Goal: Task Accomplishment & Management: Use online tool/utility

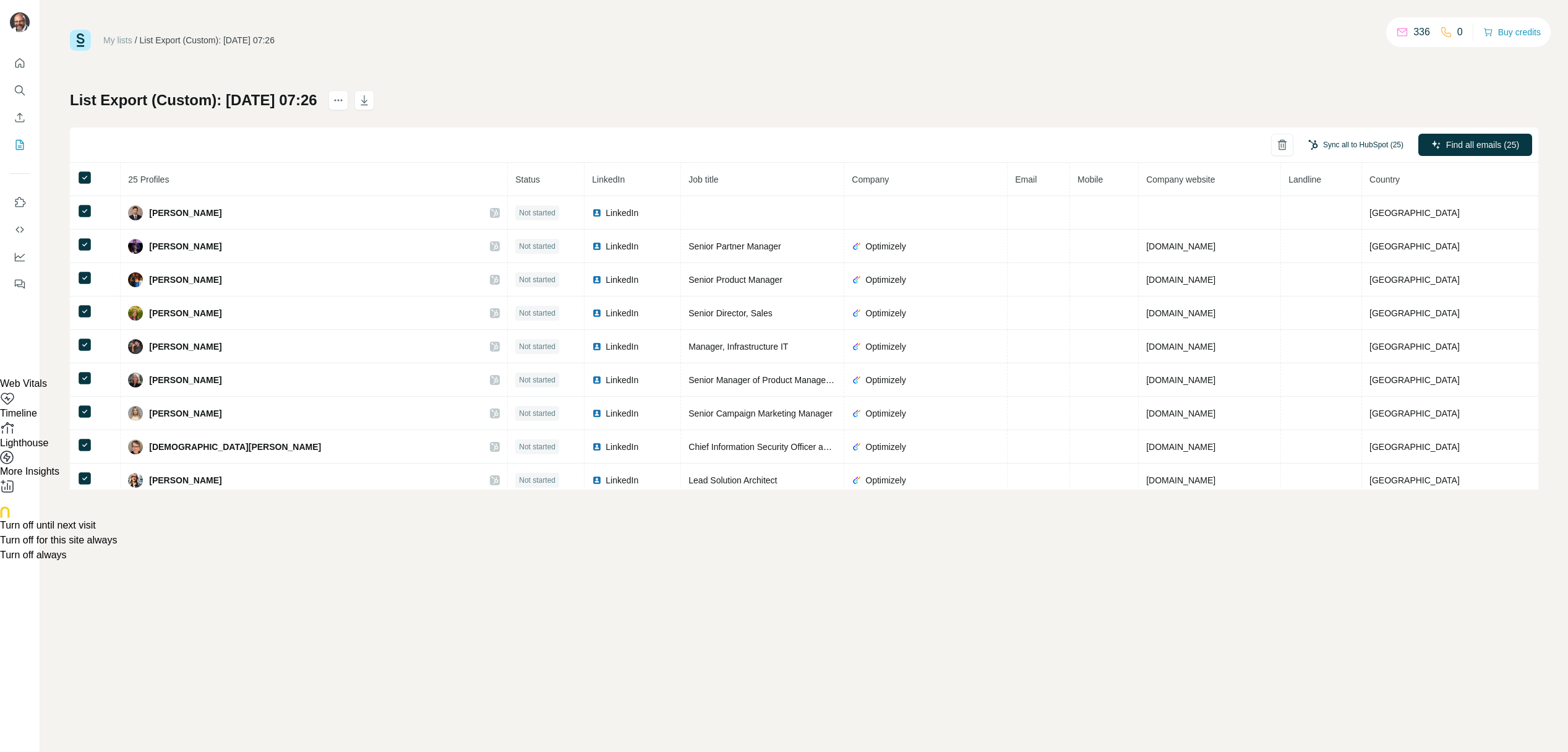
click at [1355, 141] on button "Sync all to HubSpot (25)" at bounding box center [1356, 145] width 113 height 19
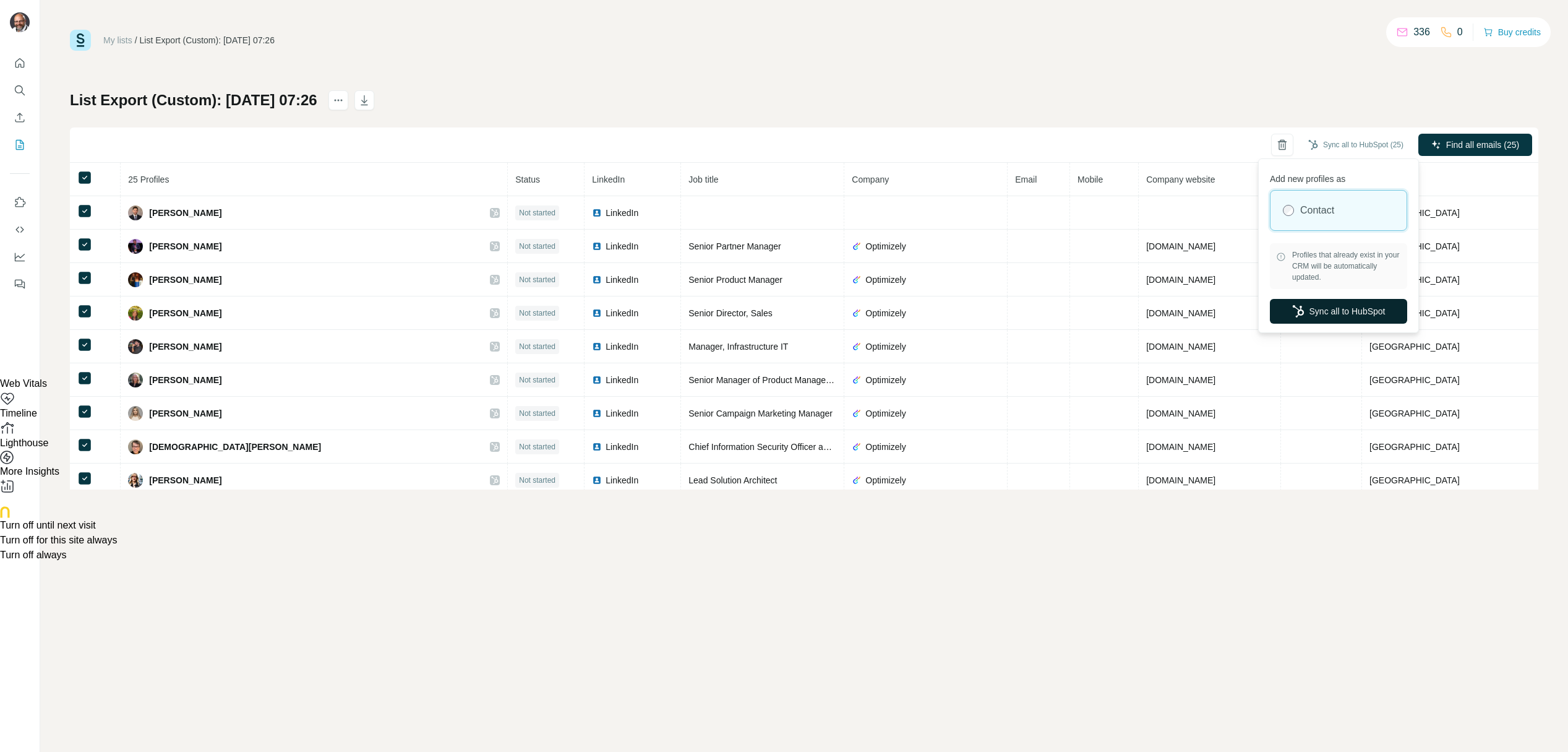
click at [1362, 306] on button "Sync all to HubSpot" at bounding box center [1338, 311] width 137 height 24
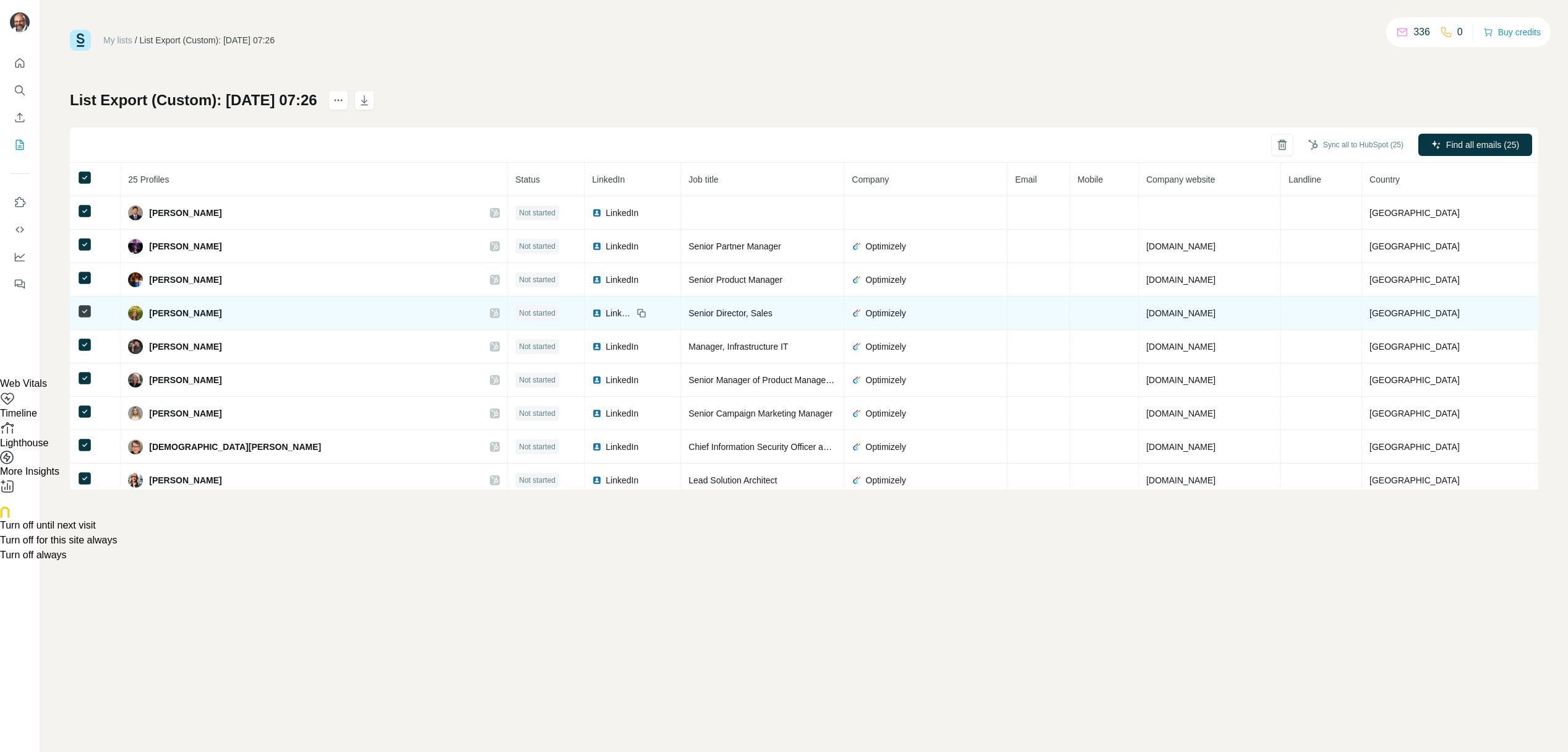
click at [211, 314] on span "Ayla Peacock" at bounding box center [185, 313] width 72 height 13
click at [179, 314] on span "Ayla Peacock" at bounding box center [185, 313] width 72 height 13
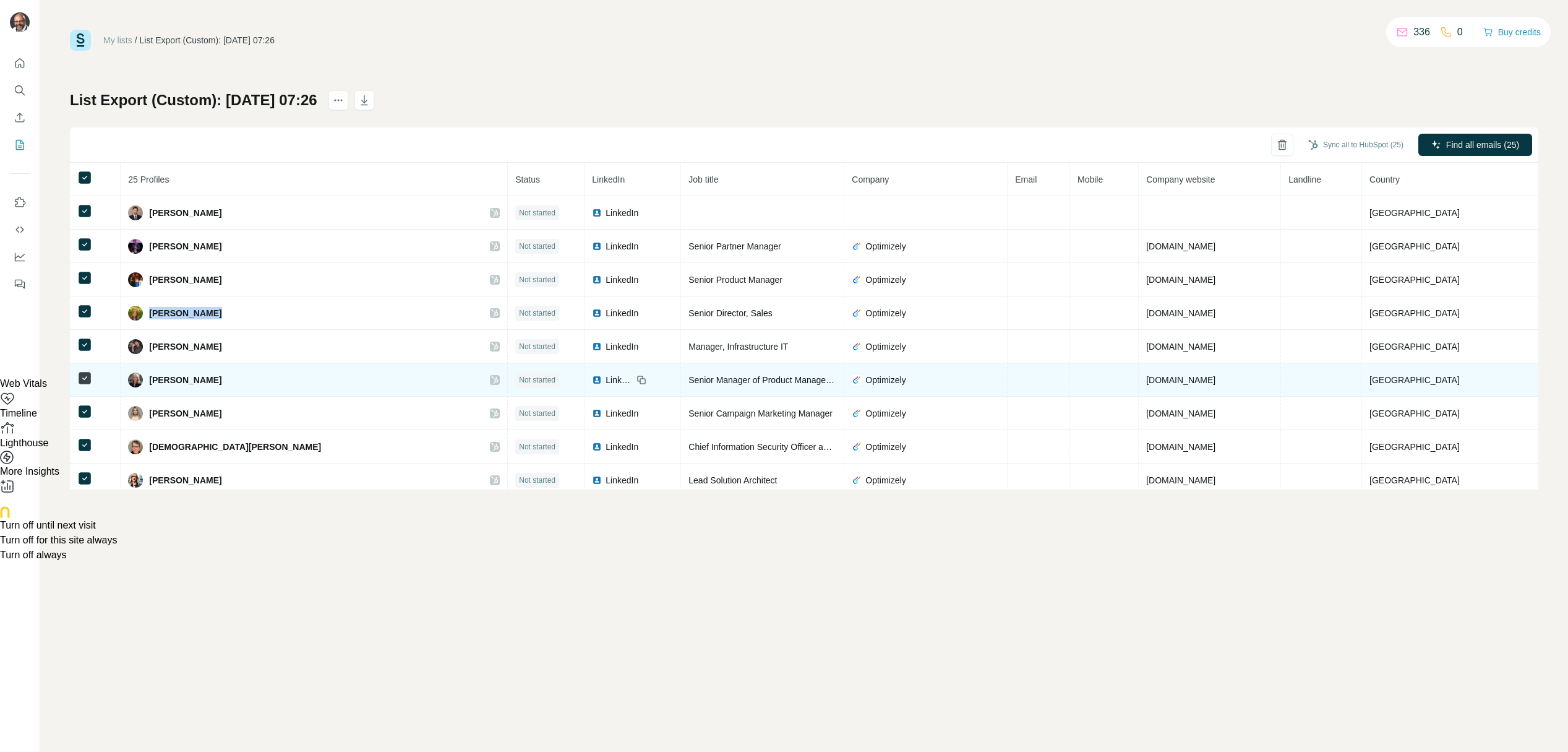
copy div "Ayla Peacock"
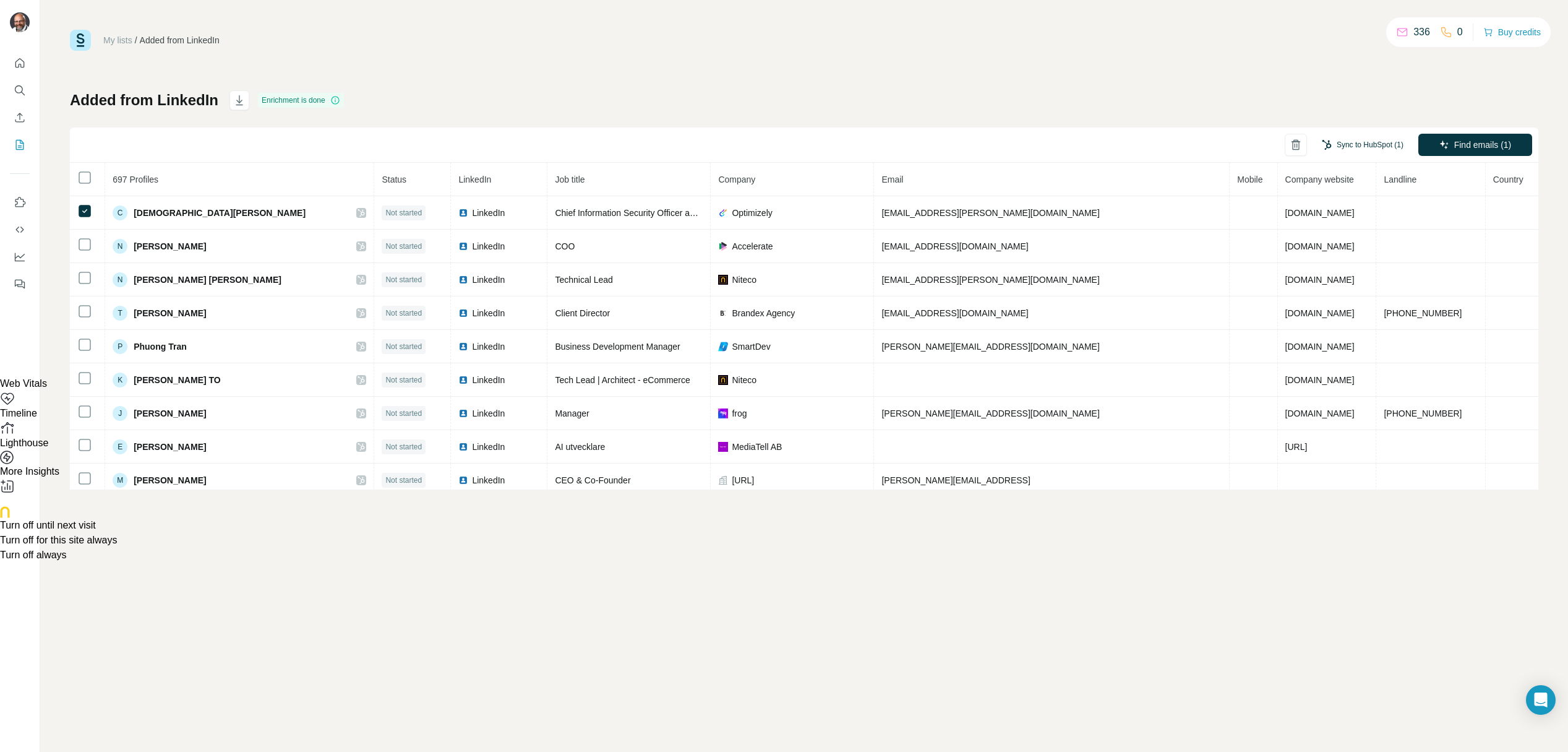
click at [1379, 141] on button "Sync to HubSpot (1)" at bounding box center [1362, 145] width 99 height 19
click at [1352, 234] on button "Sync to HubSpot" at bounding box center [1338, 238] width 137 height 24
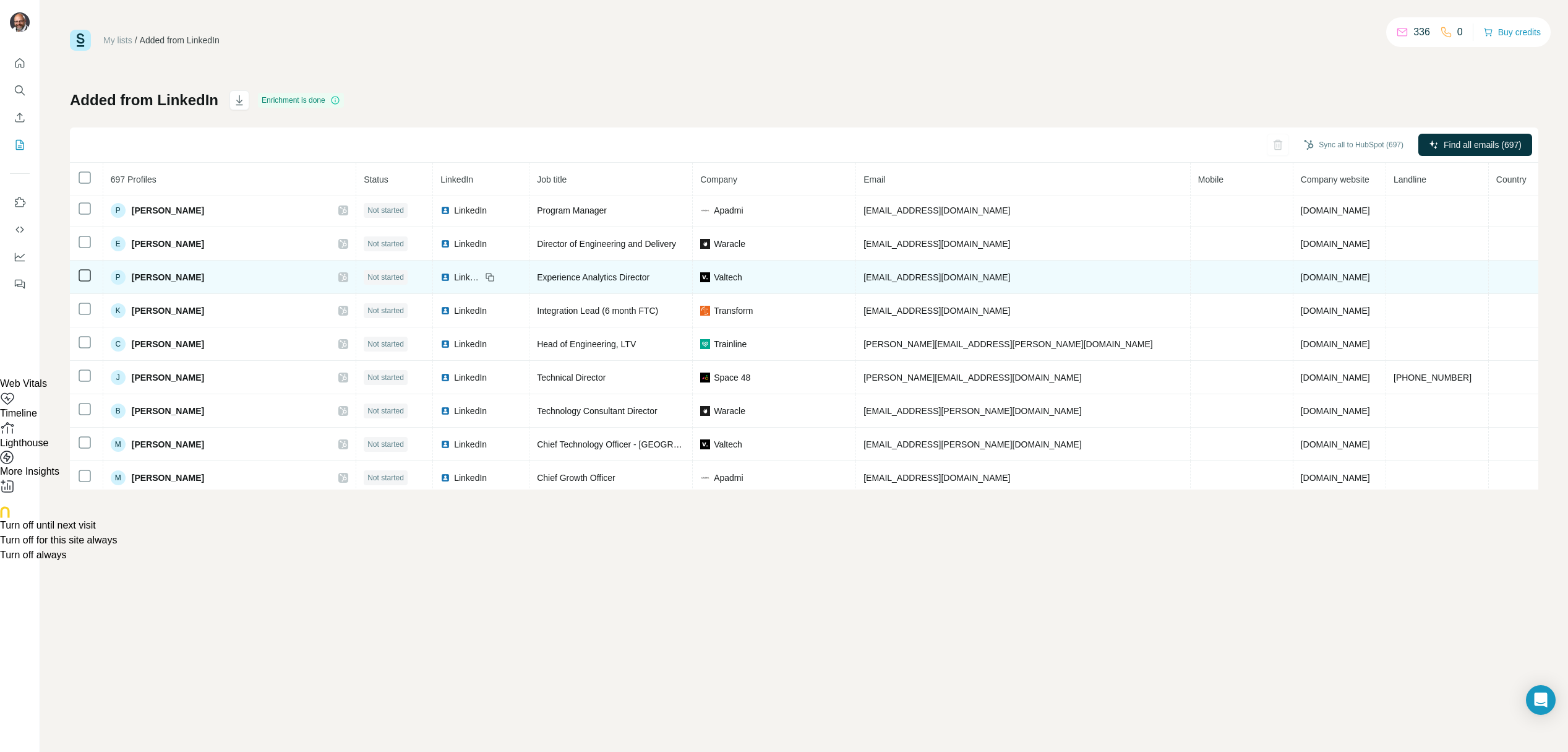
scroll to position [1044, 0]
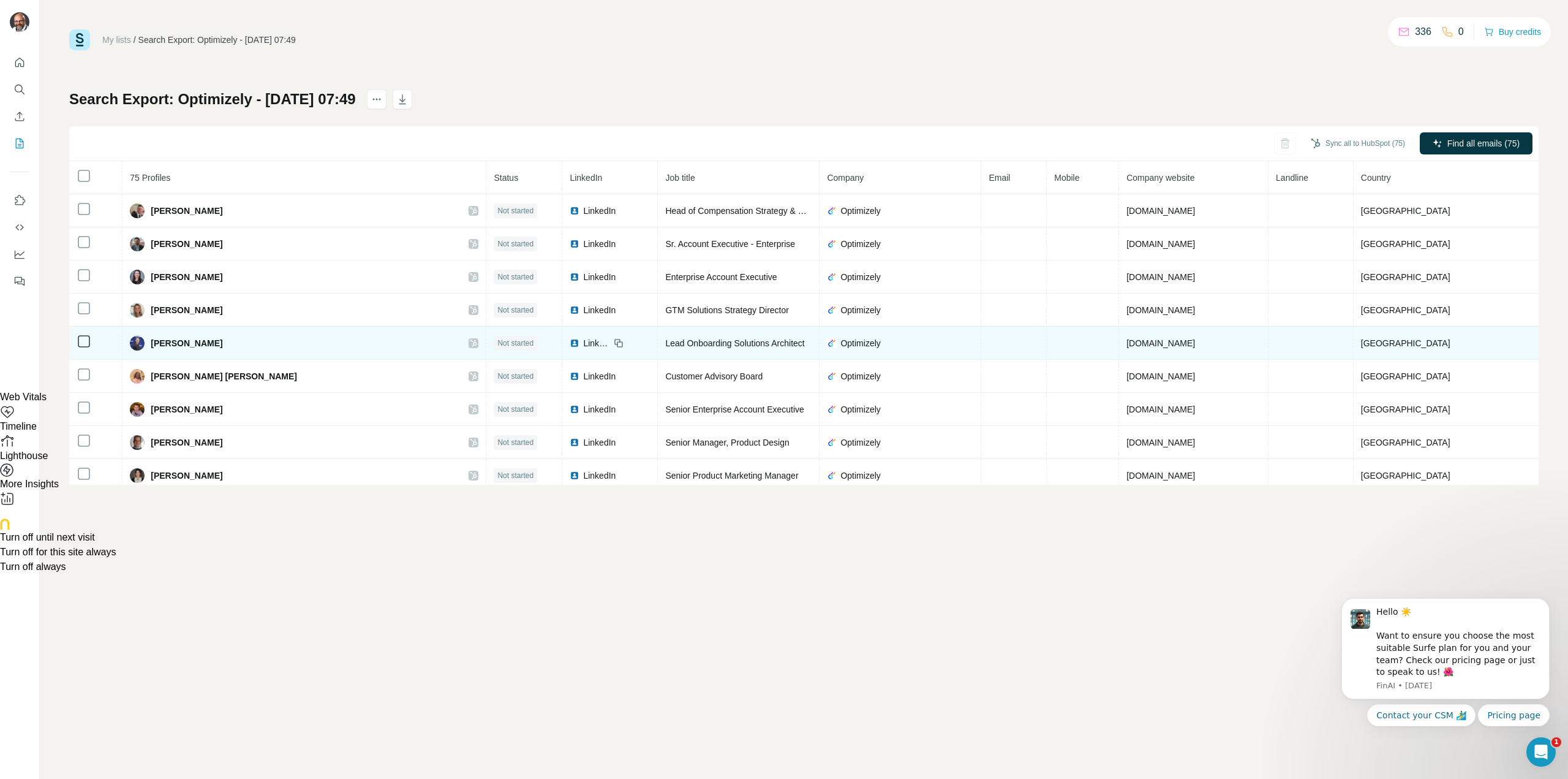
click at [188, 341] on span "[PERSON_NAME]" at bounding box center [187, 343] width 72 height 13
click at [583, 341] on span "LinkedIn" at bounding box center [597, 343] width 27 height 13
click at [163, 343] on span "[PERSON_NAME]" at bounding box center [187, 343] width 72 height 13
click at [583, 341] on span "LinkedIn" at bounding box center [597, 343] width 27 height 13
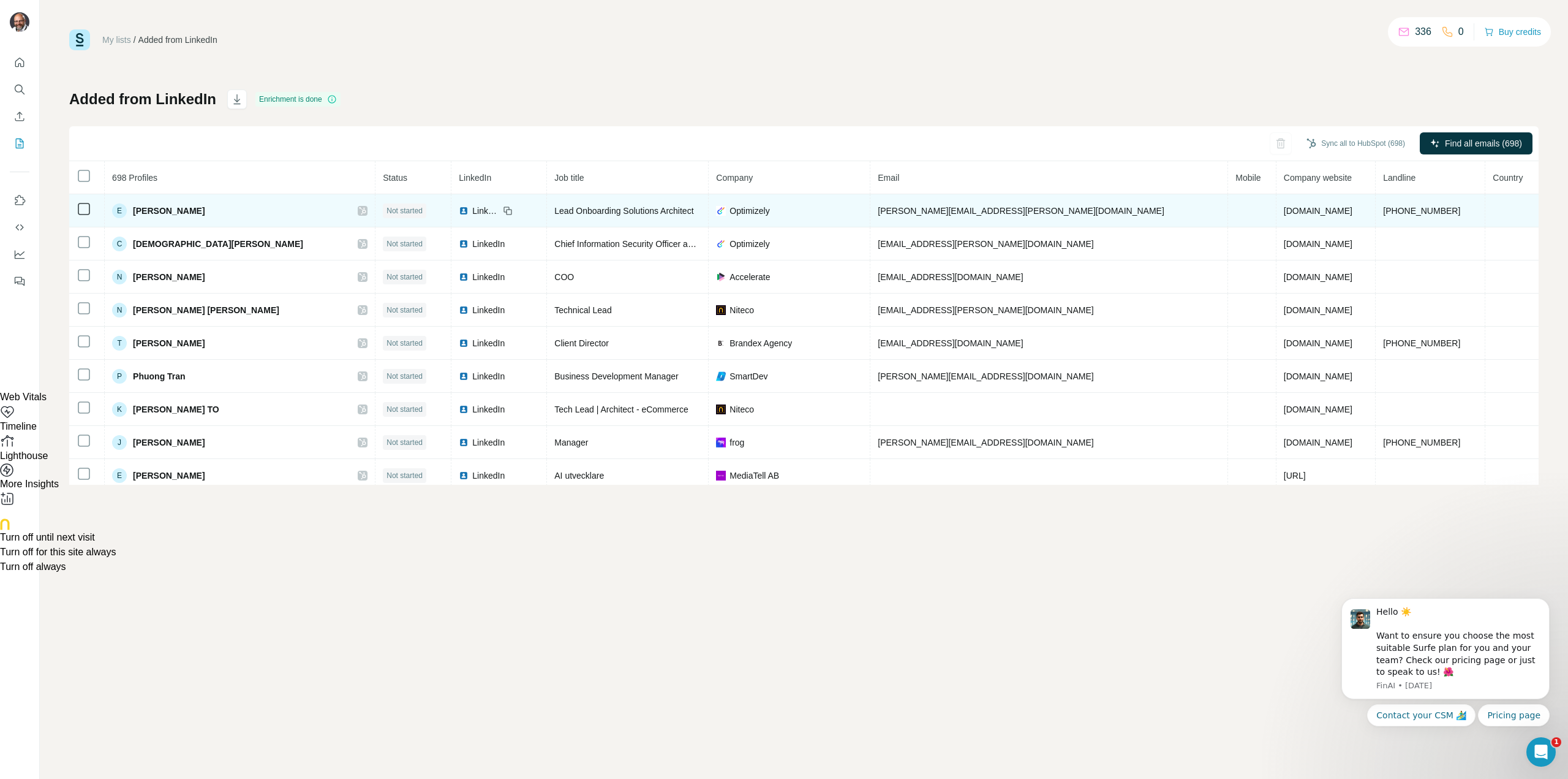
click at [194, 211] on span "[PERSON_NAME]" at bounding box center [169, 210] width 72 height 13
click at [360, 210] on icon at bounding box center [363, 210] width 7 height 8
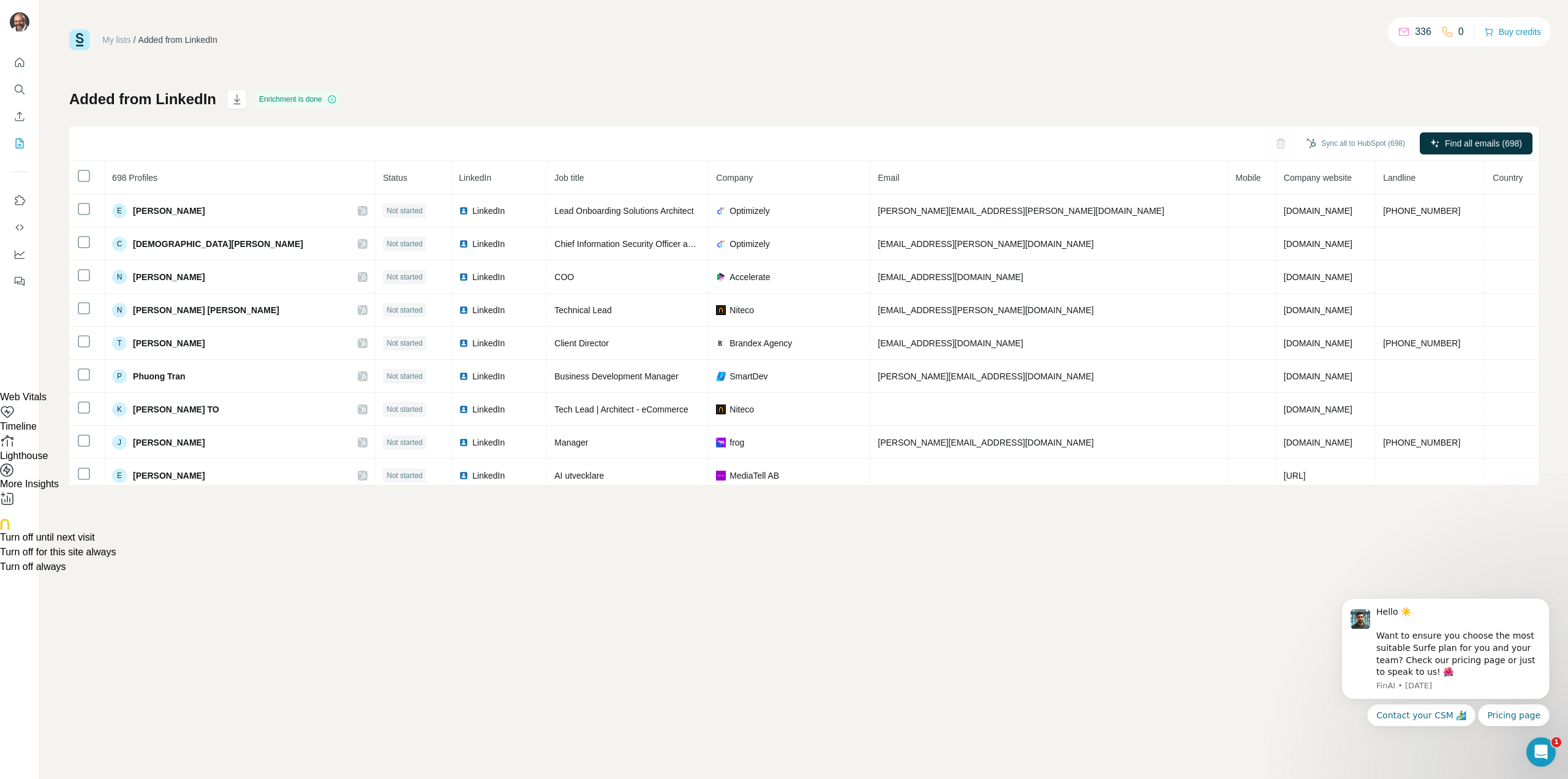
click at [729, 63] on div "My lists / Added from LinkedIn 336 0 Buy credits Added from LinkedIn Enrichment…" at bounding box center [804, 256] width 1470 height 455
click at [1416, 32] on p "336" at bounding box center [1424, 32] width 17 height 15
click at [1519, 31] on button "Buy credits" at bounding box center [1513, 32] width 57 height 18
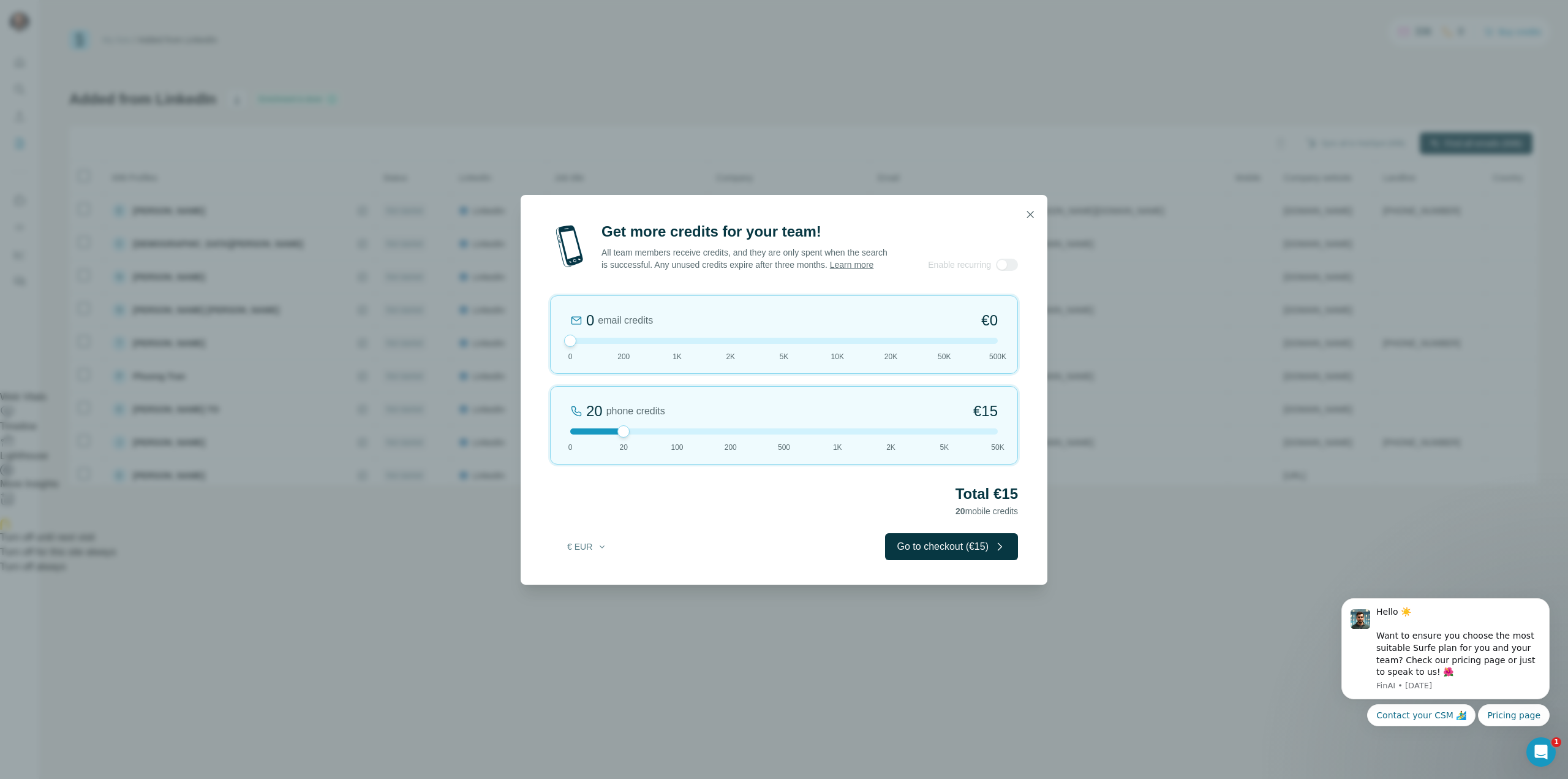
drag, startPoint x: 625, startPoint y: 351, endPoint x: 565, endPoint y: 347, distance: 60.1
click at [565, 347] on div at bounding box center [570, 341] width 13 height 13
click at [1032, 209] on icon "button" at bounding box center [1030, 215] width 13 height 13
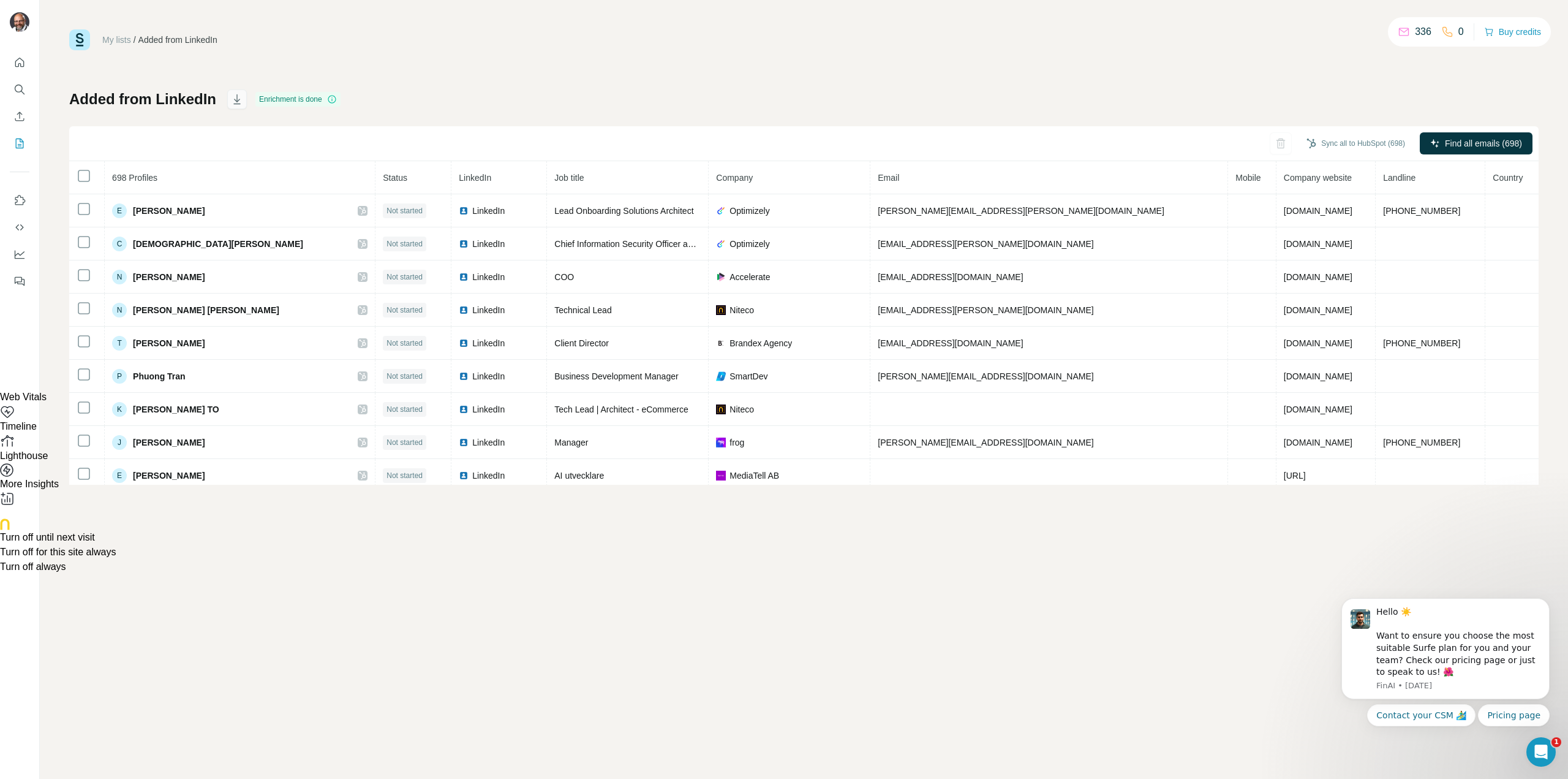
click at [236, 99] on icon "button" at bounding box center [237, 99] width 13 height 13
click at [438, 82] on div "My lists / Added from LinkedIn 336 0 Buy credits Added from LinkedIn Enrichment…" at bounding box center [804, 256] width 1470 height 455
